Goal: Task Accomplishment & Management: Manage account settings

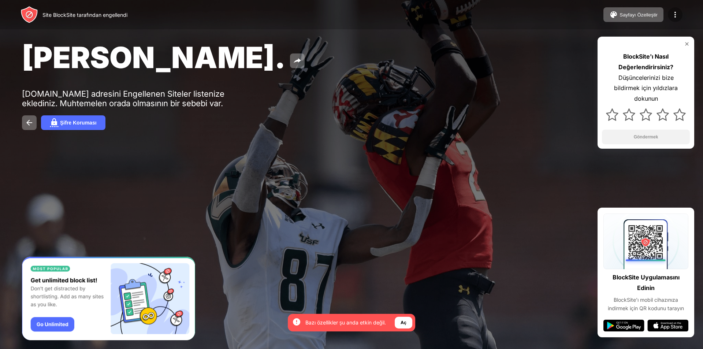
click at [675, 16] on img at bounding box center [675, 14] width 9 height 9
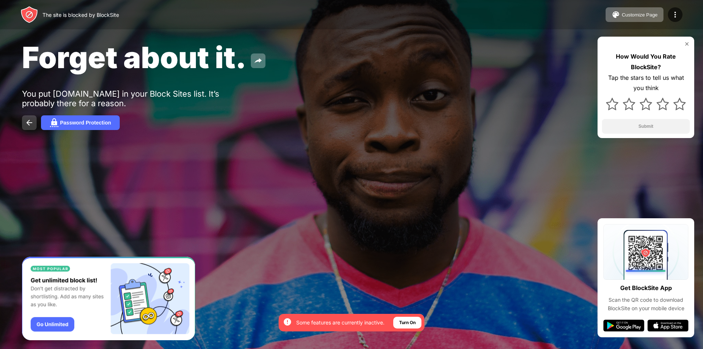
click at [34, 121] on button at bounding box center [29, 122] width 15 height 15
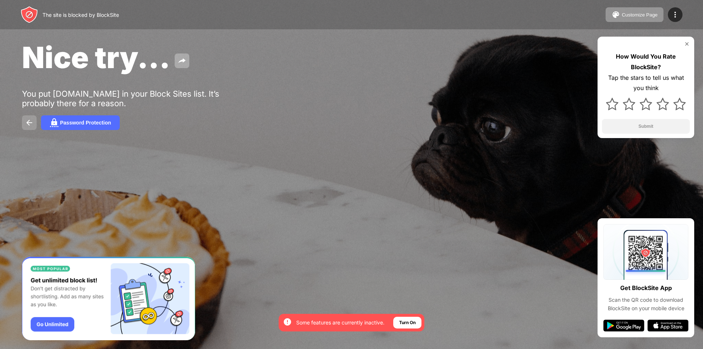
click at [30, 123] on img at bounding box center [29, 122] width 9 height 9
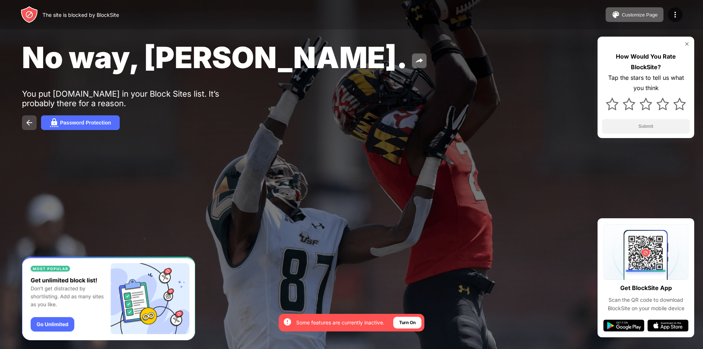
click at [24, 124] on button at bounding box center [29, 122] width 15 height 15
